Goal: Information Seeking & Learning: Learn about a topic

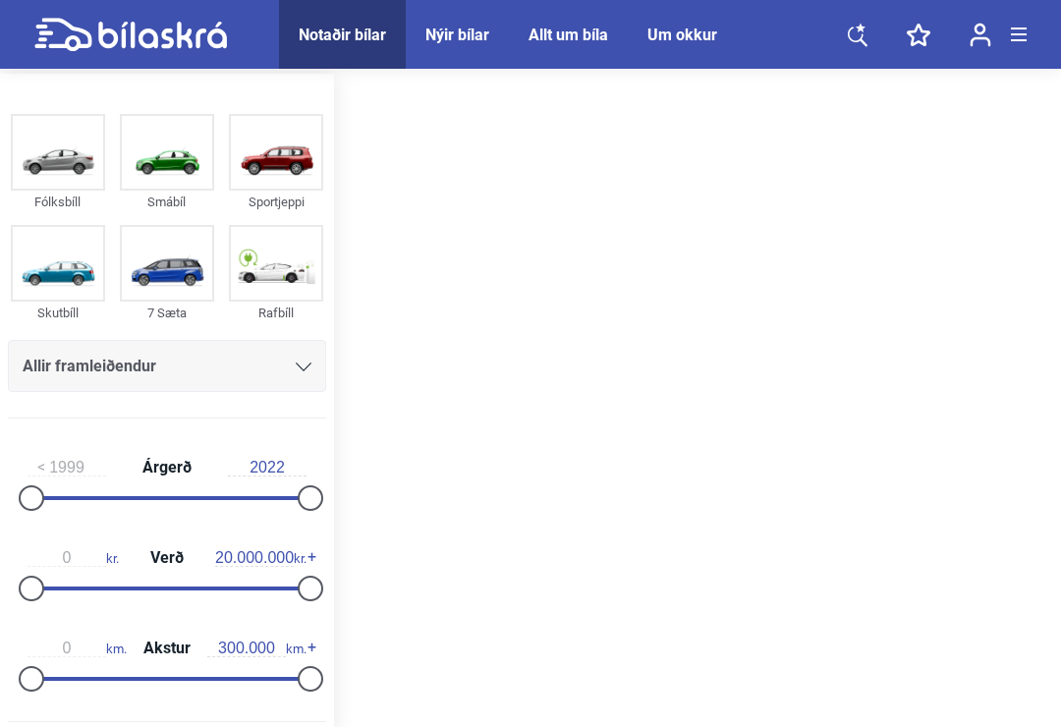
click at [688, 42] on div "Um okkur" at bounding box center [683, 35] width 70 height 19
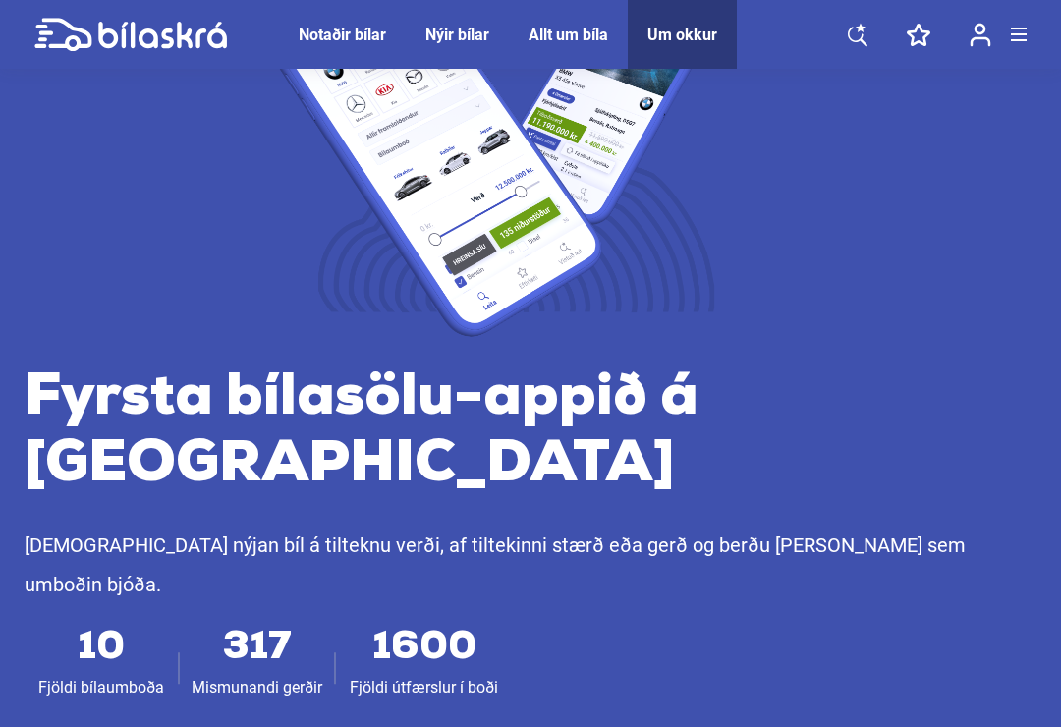
scroll to position [179, 0]
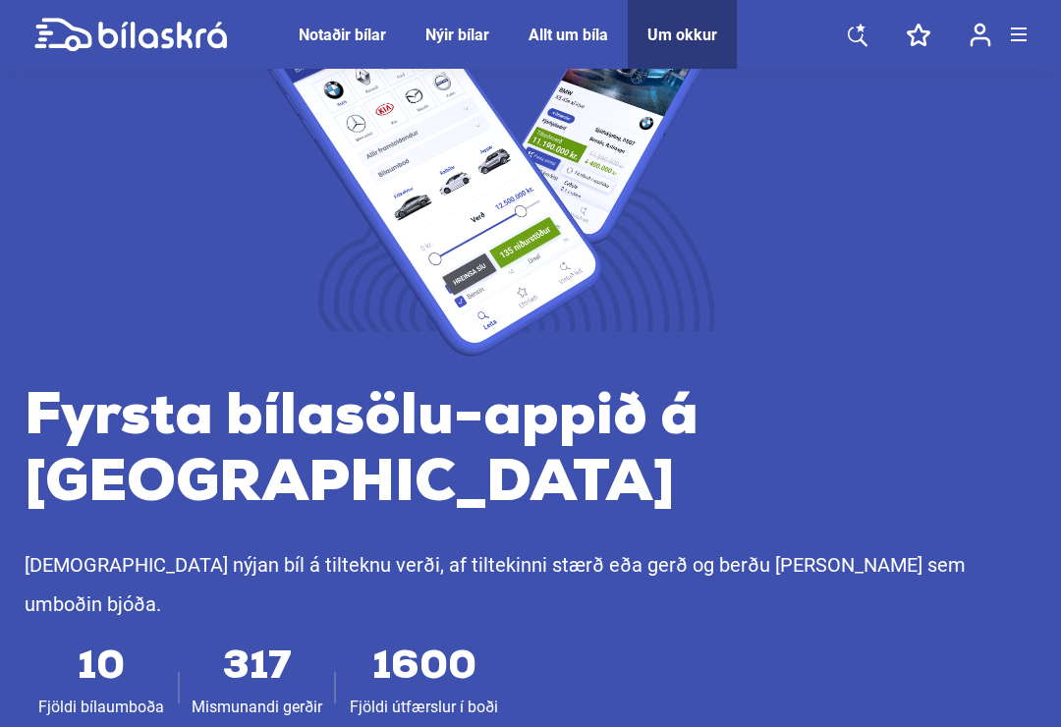
click at [327, 41] on div "Notaðir bílar" at bounding box center [342, 35] width 87 height 19
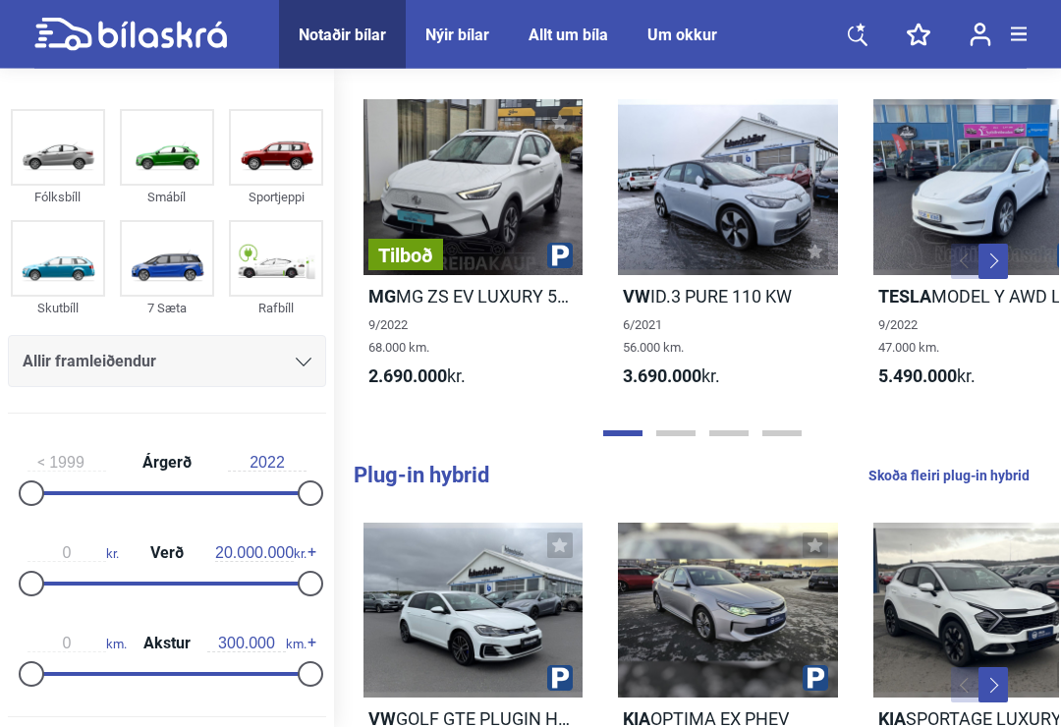
scroll to position [575, 0]
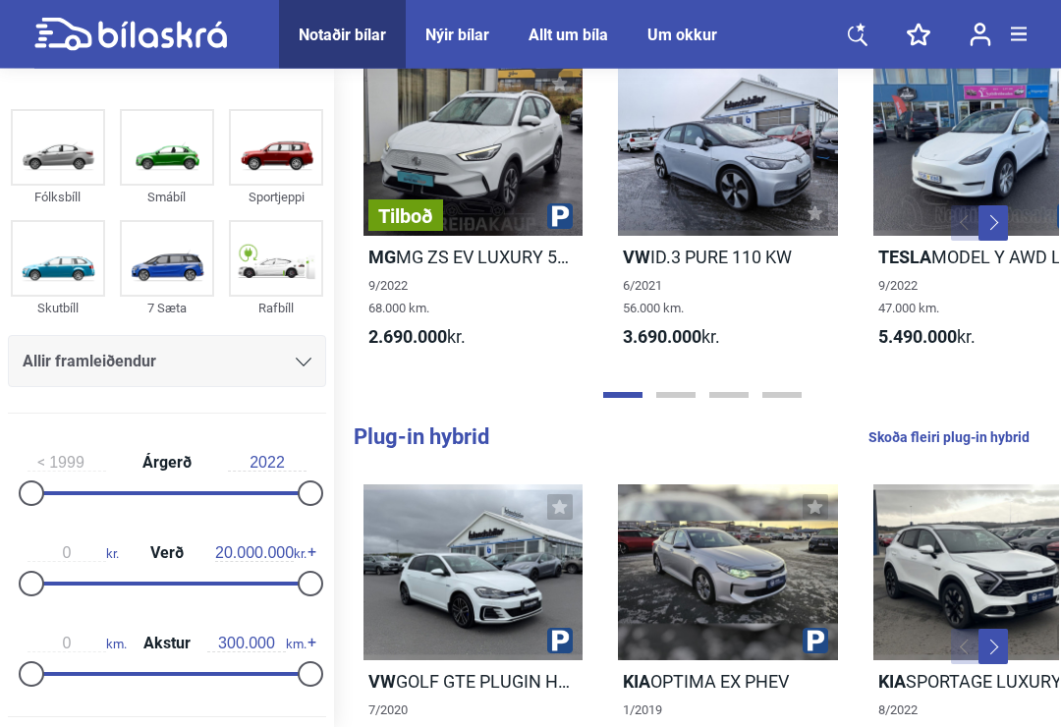
click at [694, 32] on div "Um okkur" at bounding box center [683, 35] width 70 height 19
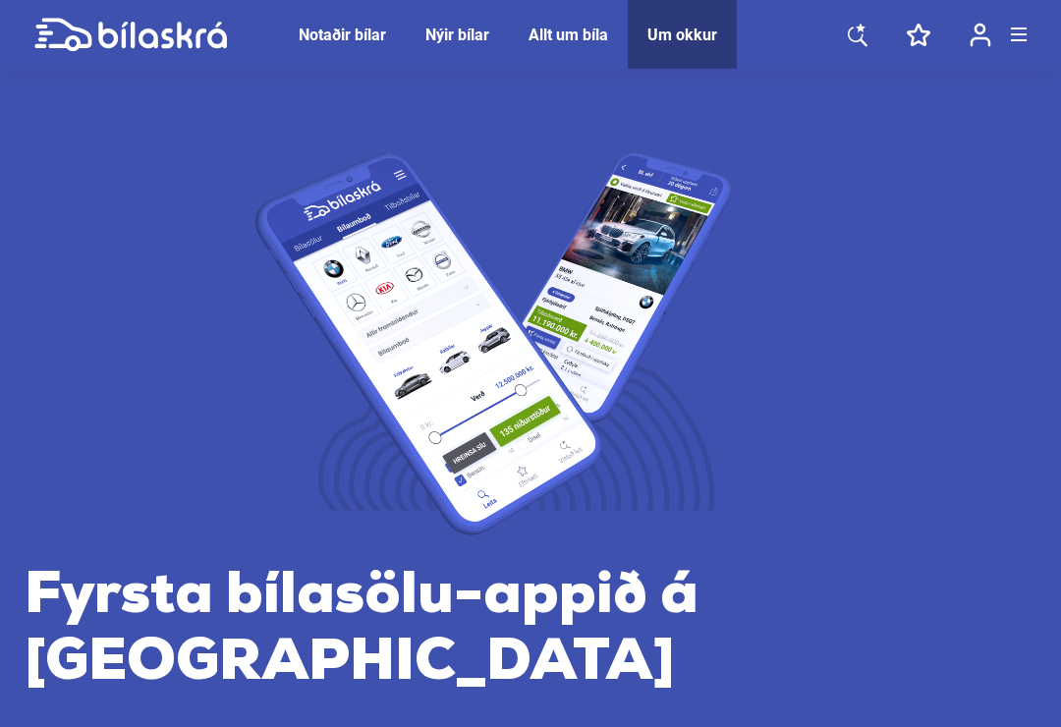
click at [356, 39] on div "Notaðir bílar" at bounding box center [342, 35] width 87 height 19
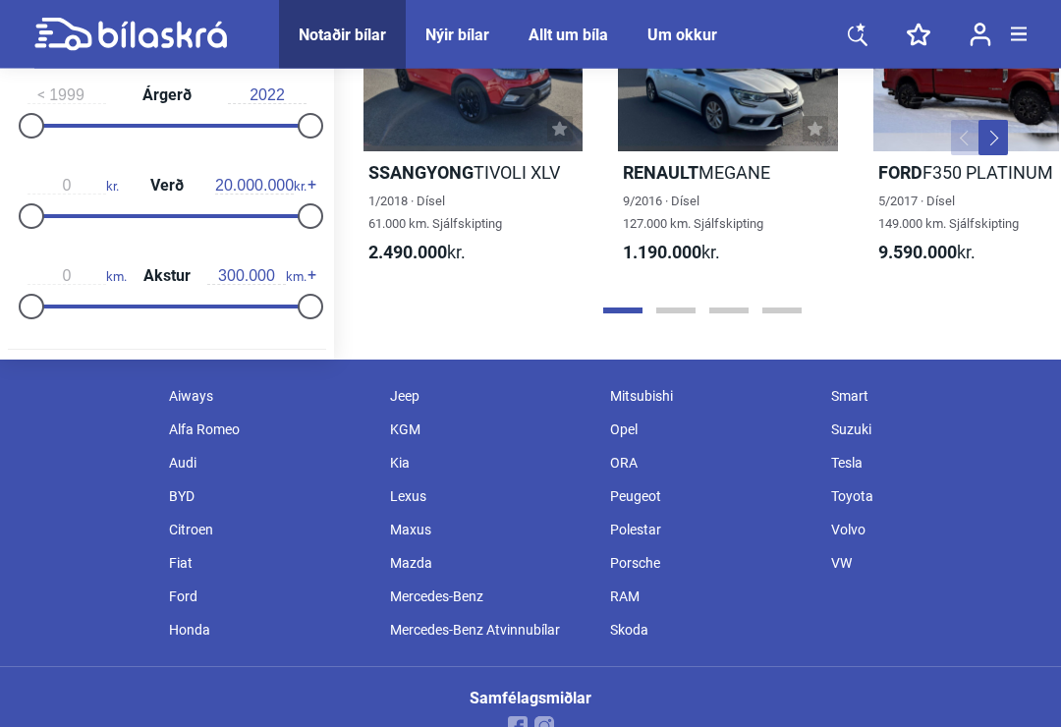
scroll to position [2365, 0]
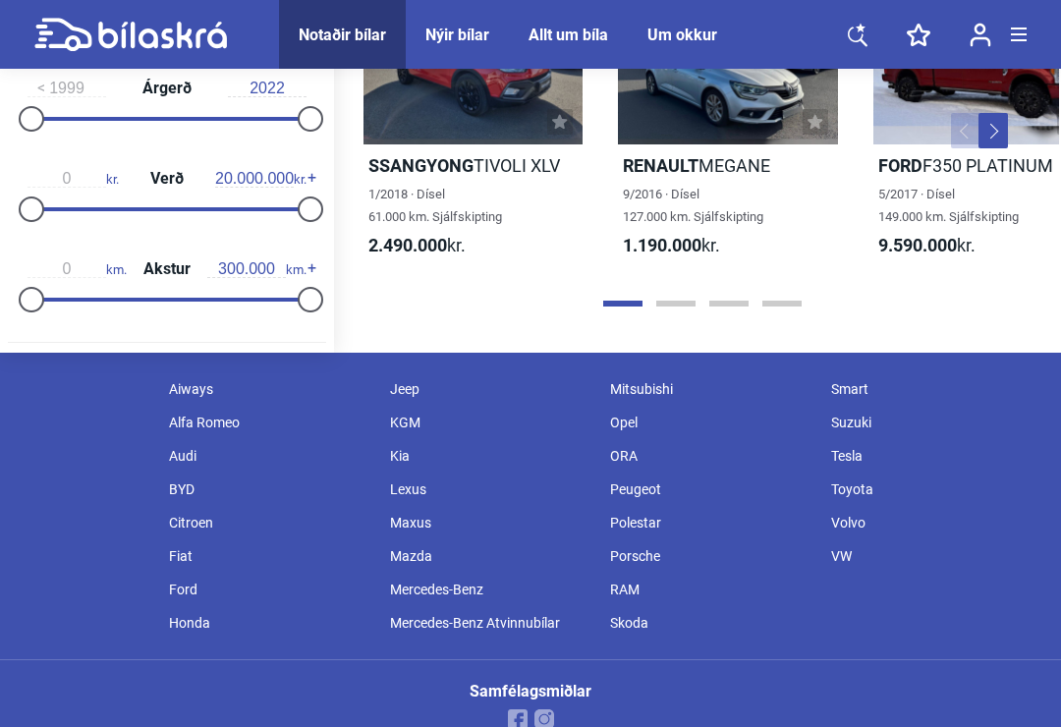
click at [689, 304] on button "Page 2" at bounding box center [675, 304] width 39 height 6
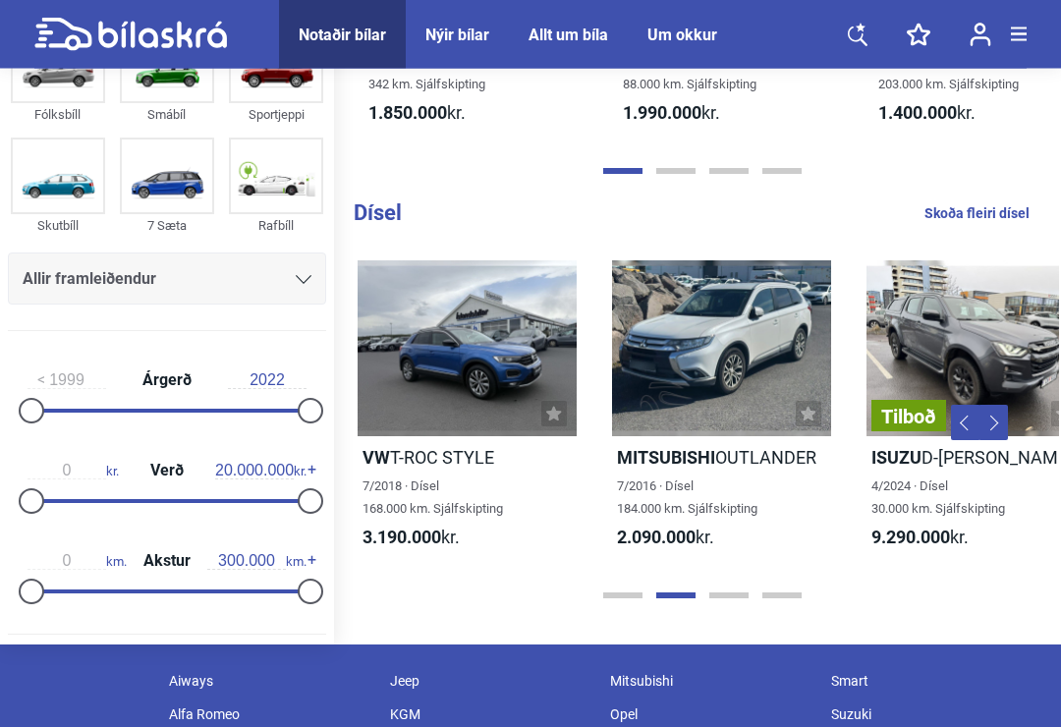
scroll to position [2071, 0]
